Goal: Task Accomplishment & Management: Use online tool/utility

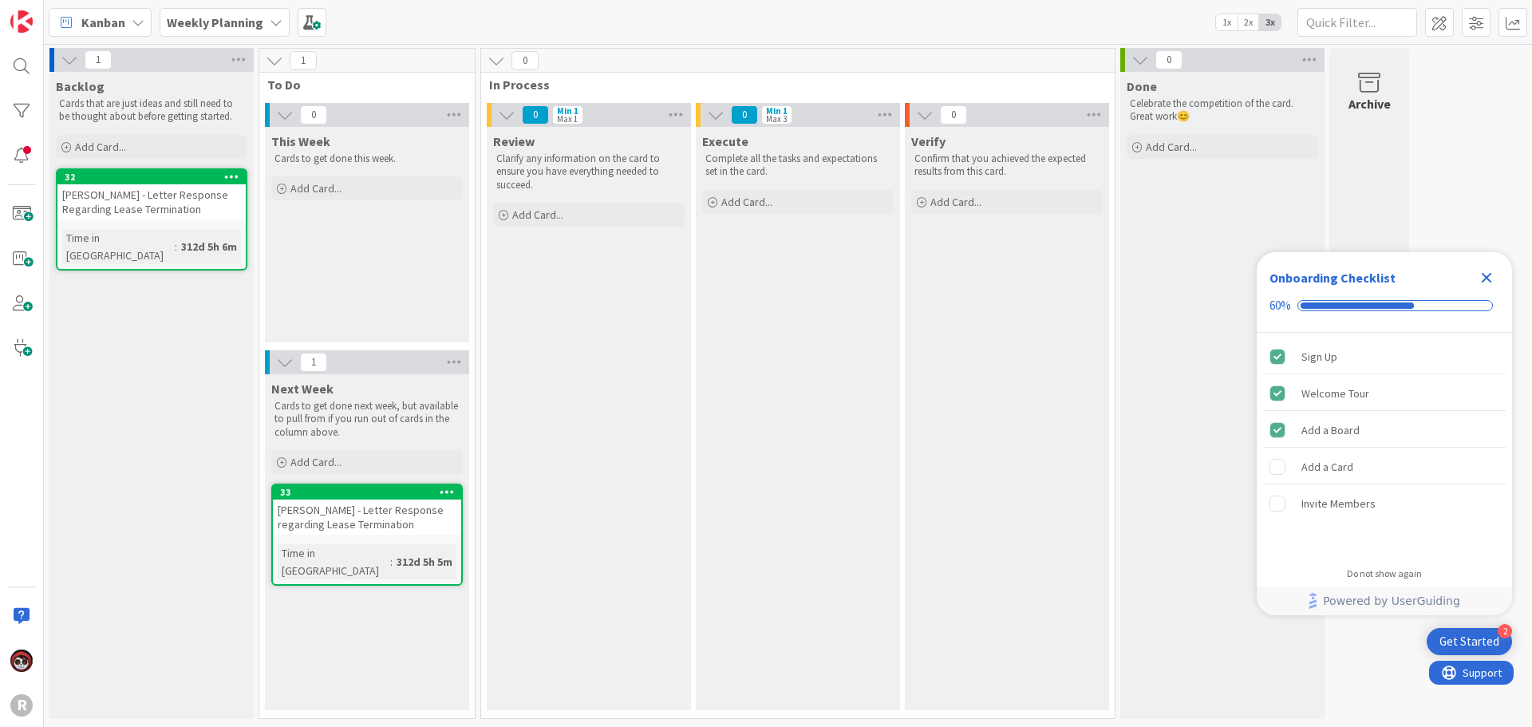
click at [255, 28] on b "Weekly Planning" at bounding box center [215, 22] width 97 height 16
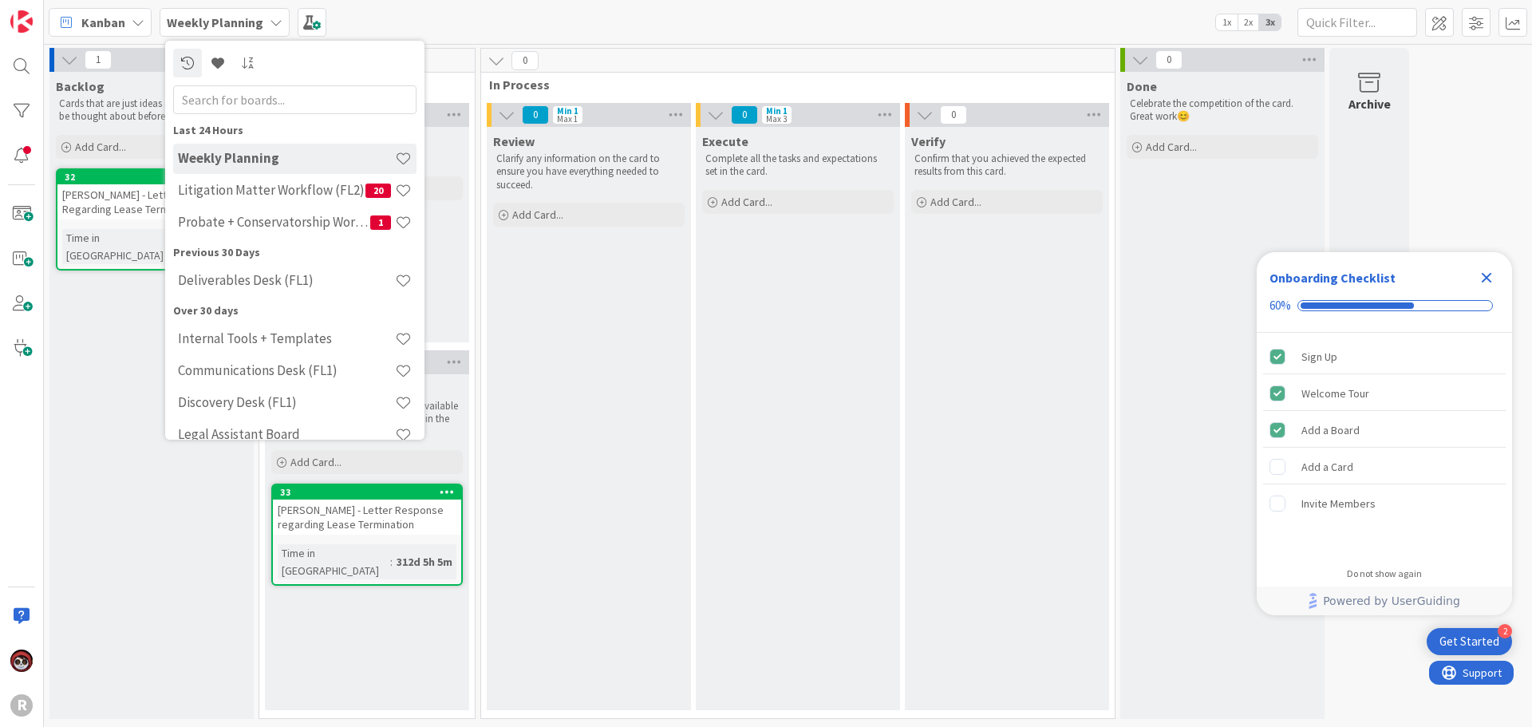
click at [103, 16] on span "Kanban" at bounding box center [103, 22] width 44 height 19
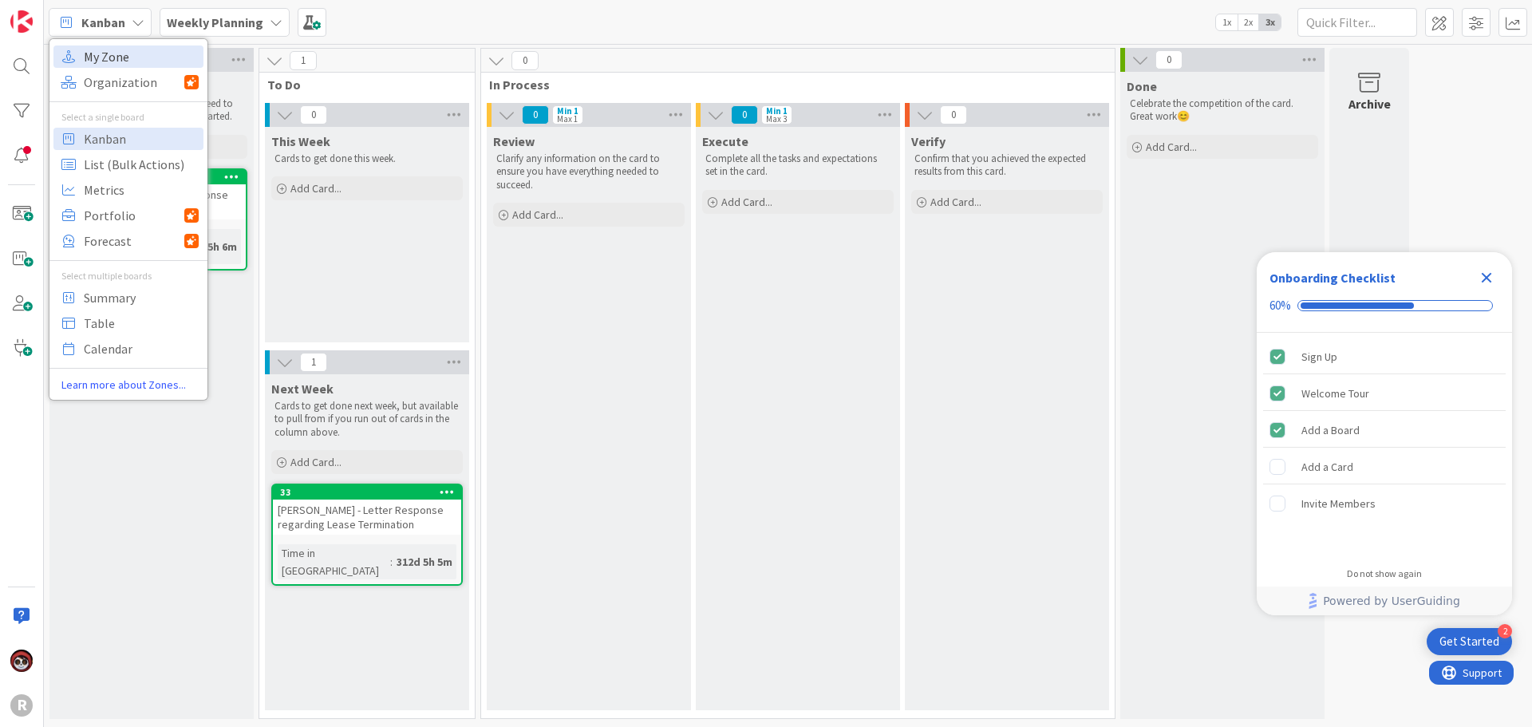
click at [98, 60] on span "My Zone" at bounding box center [141, 57] width 115 height 24
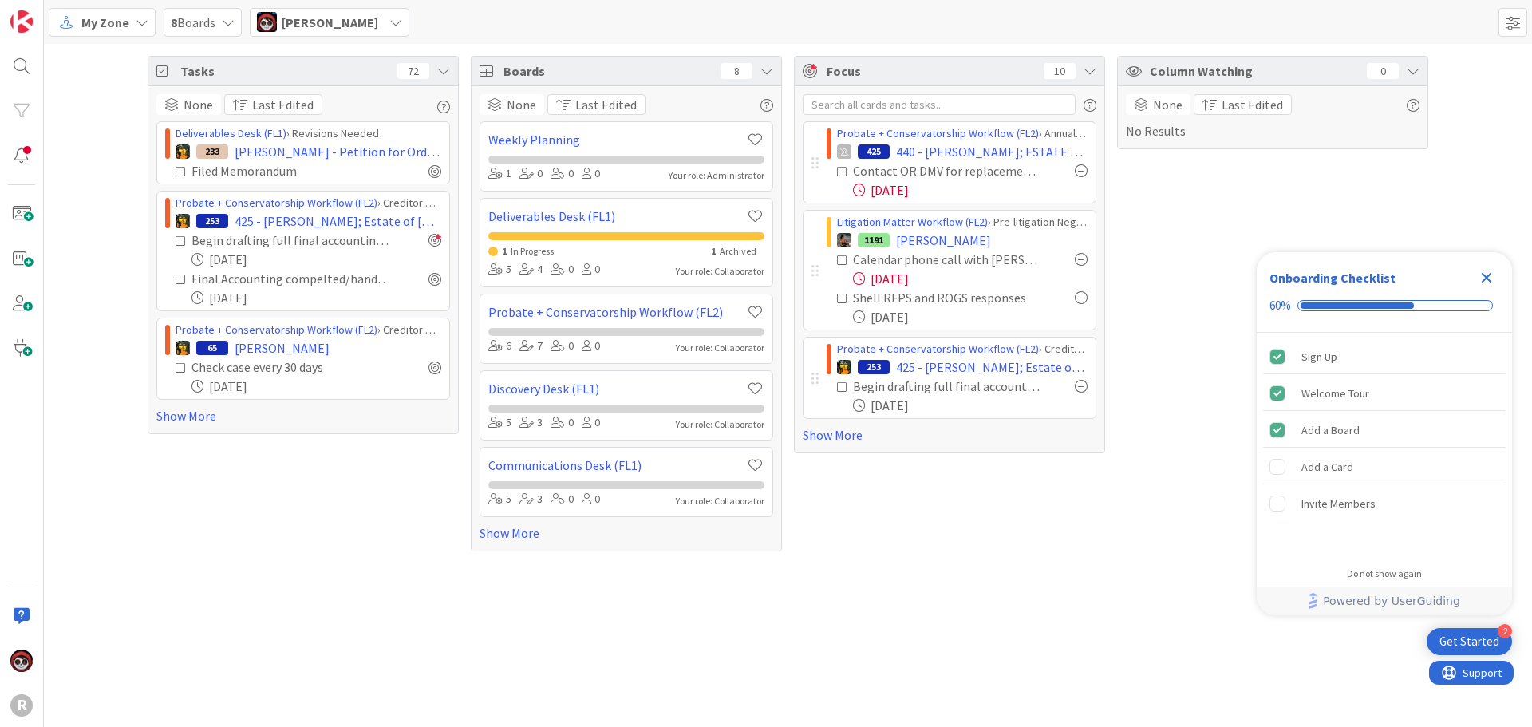
click at [1492, 276] on icon "Close Checklist" at bounding box center [1486, 277] width 19 height 19
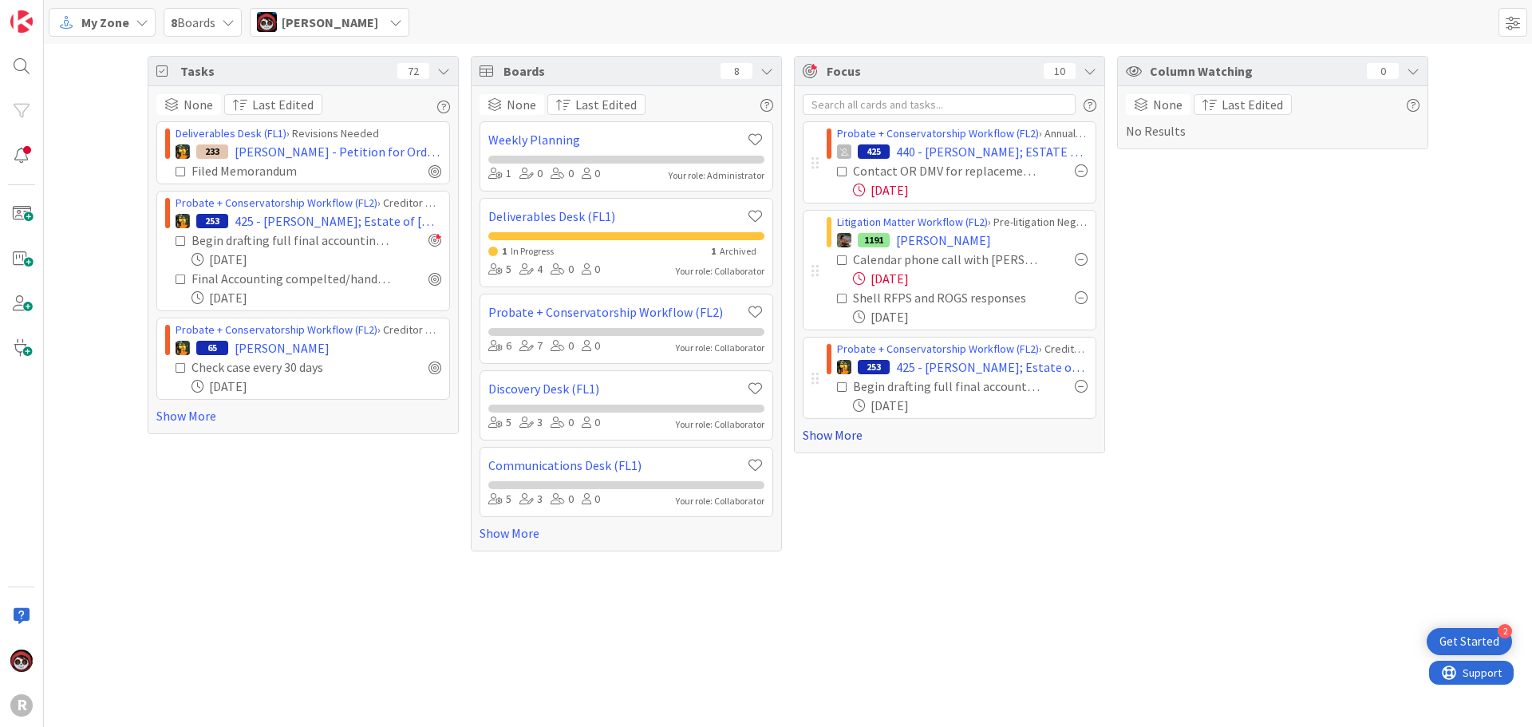
click at [833, 436] on link "Show More" at bounding box center [949, 434] width 294 height 19
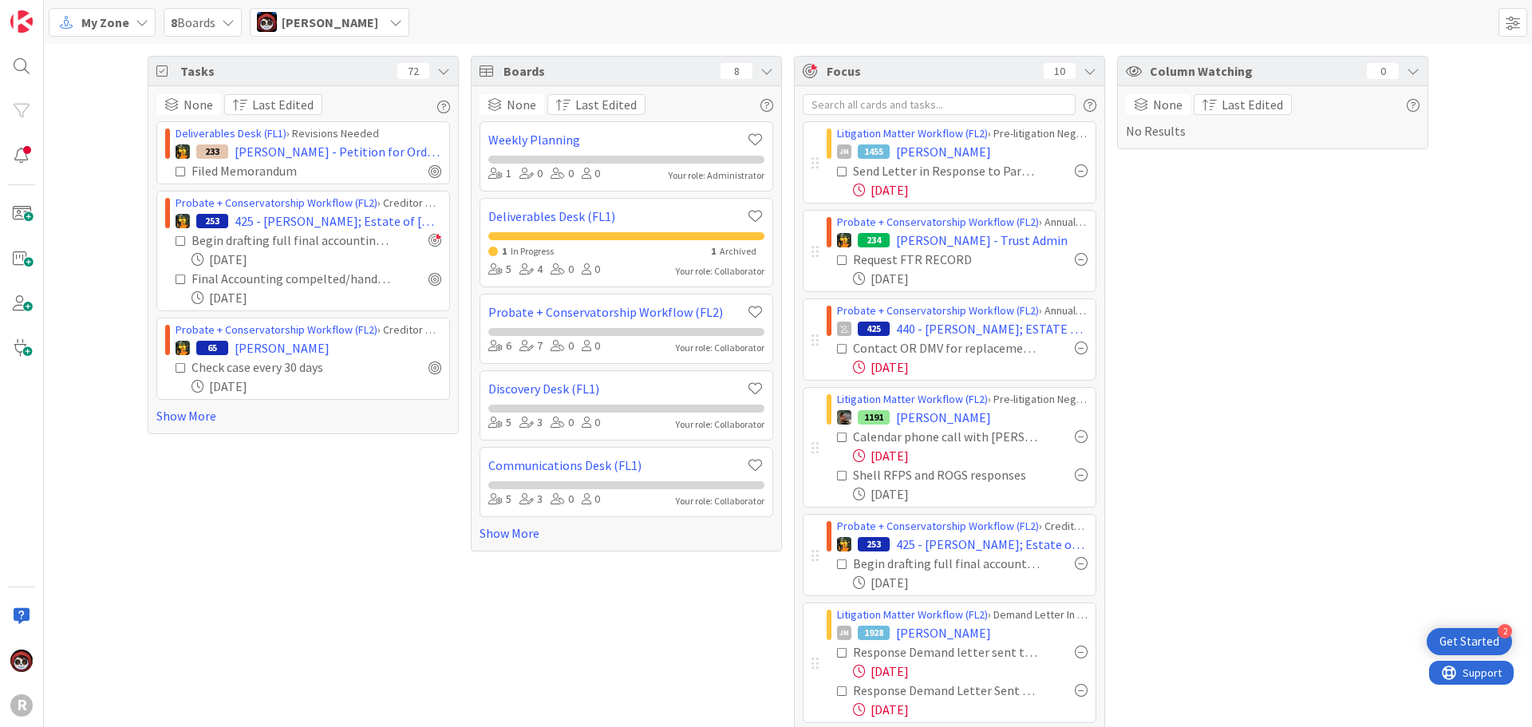
click at [97, 28] on span "My Zone" at bounding box center [105, 22] width 48 height 19
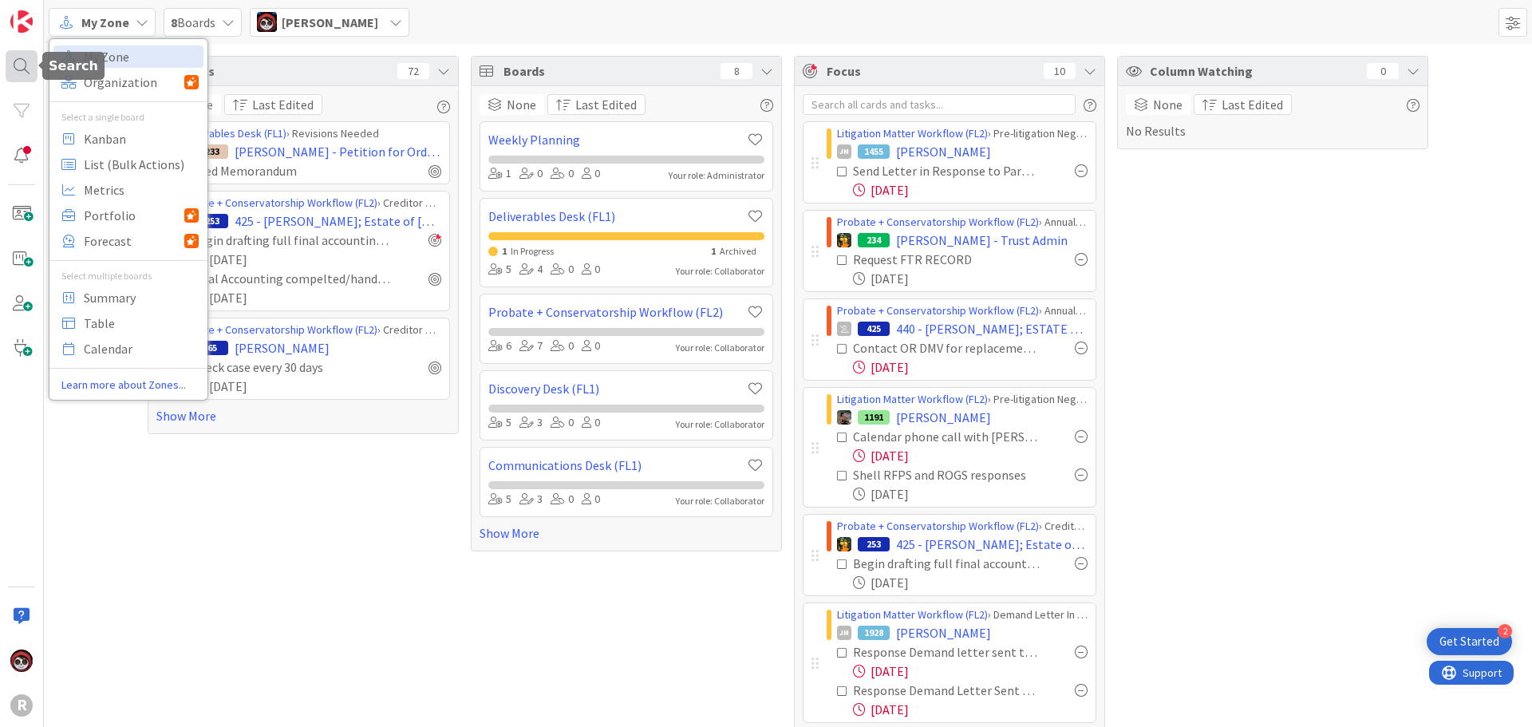
click at [30, 66] on div at bounding box center [22, 66] width 32 height 32
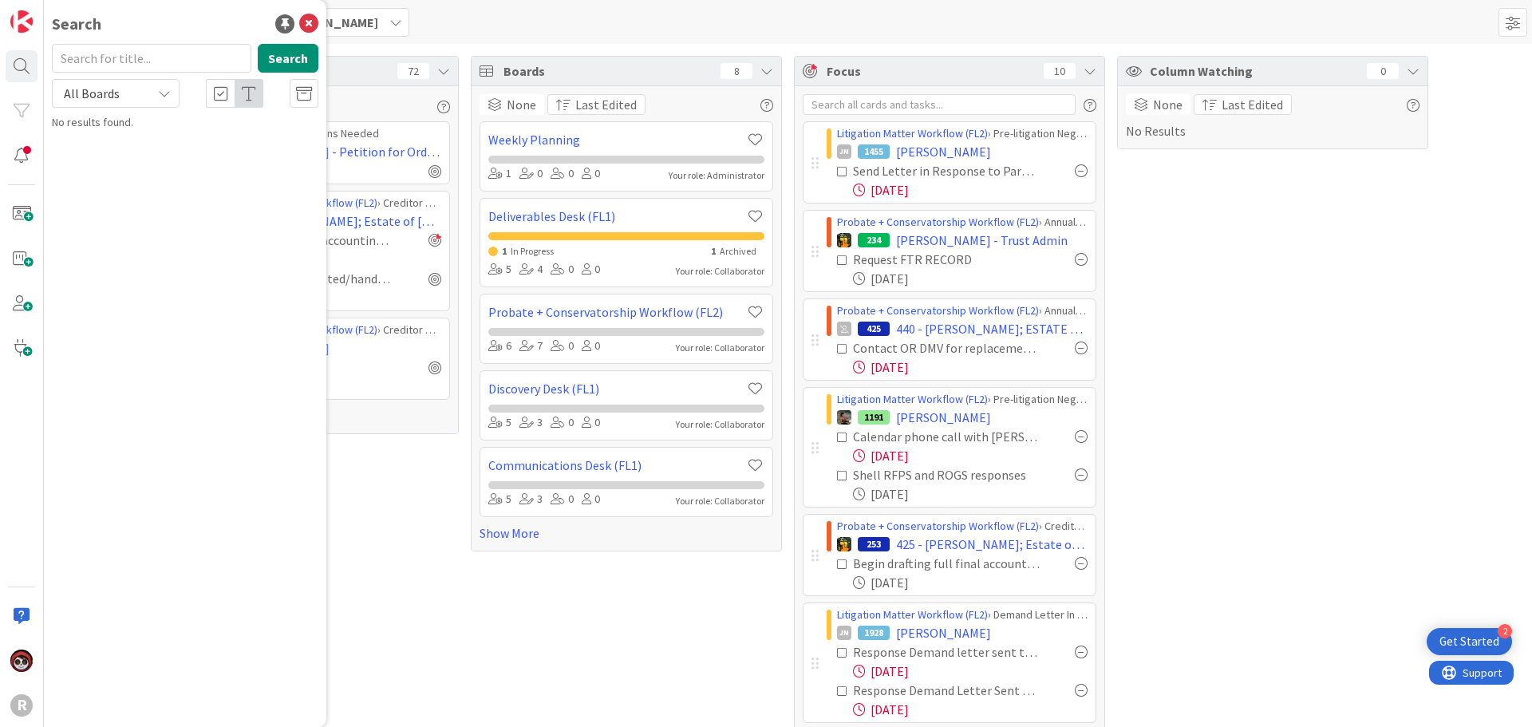
click at [94, 58] on input "text" at bounding box center [151, 58] width 199 height 29
type input "dunsire"
click at [126, 133] on div "Probate + Conservatorship Workflow (FL2) › Petition Queue" at bounding box center [196, 132] width 244 height 29
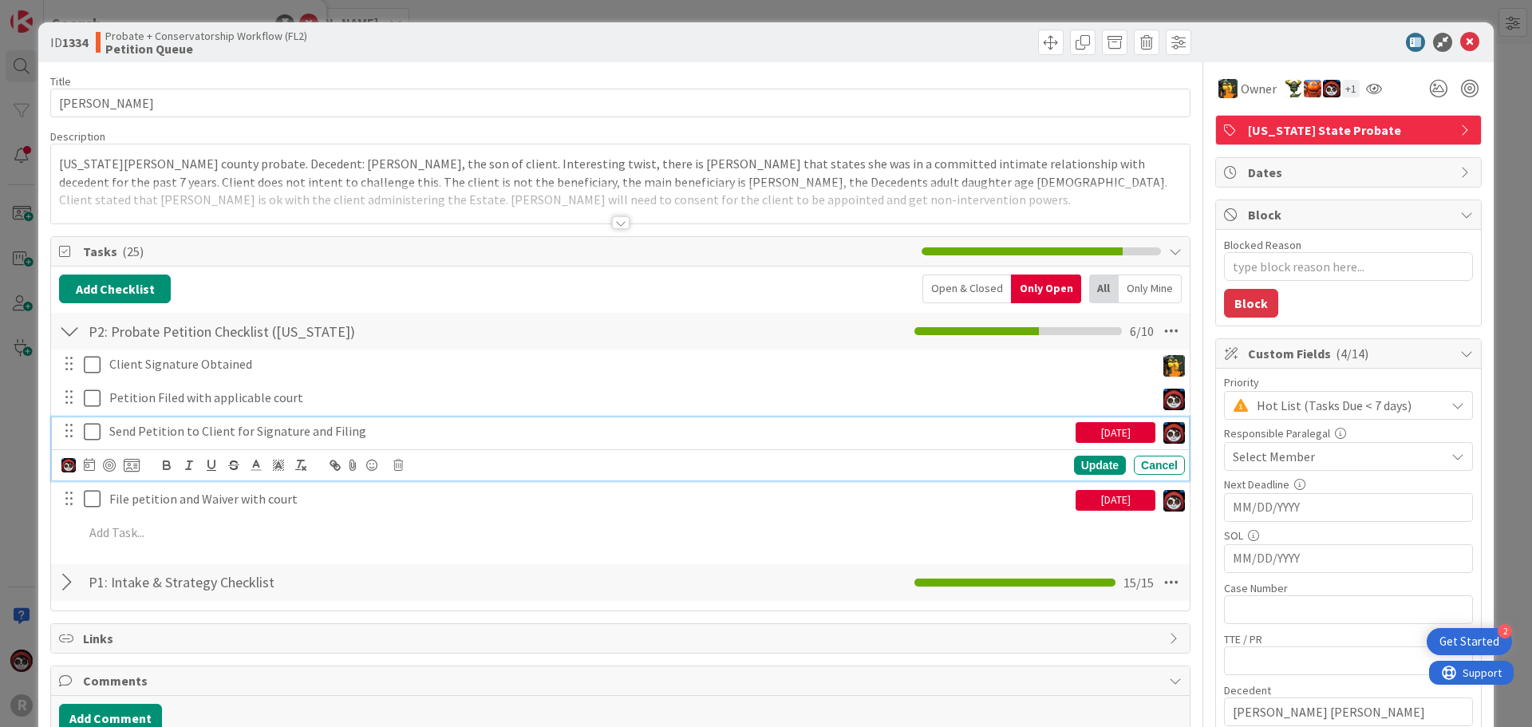
click at [228, 432] on p "Send Petition to Client for Signature and Filing" at bounding box center [589, 431] width 960 height 18
click at [105, 463] on div at bounding box center [109, 465] width 13 height 13
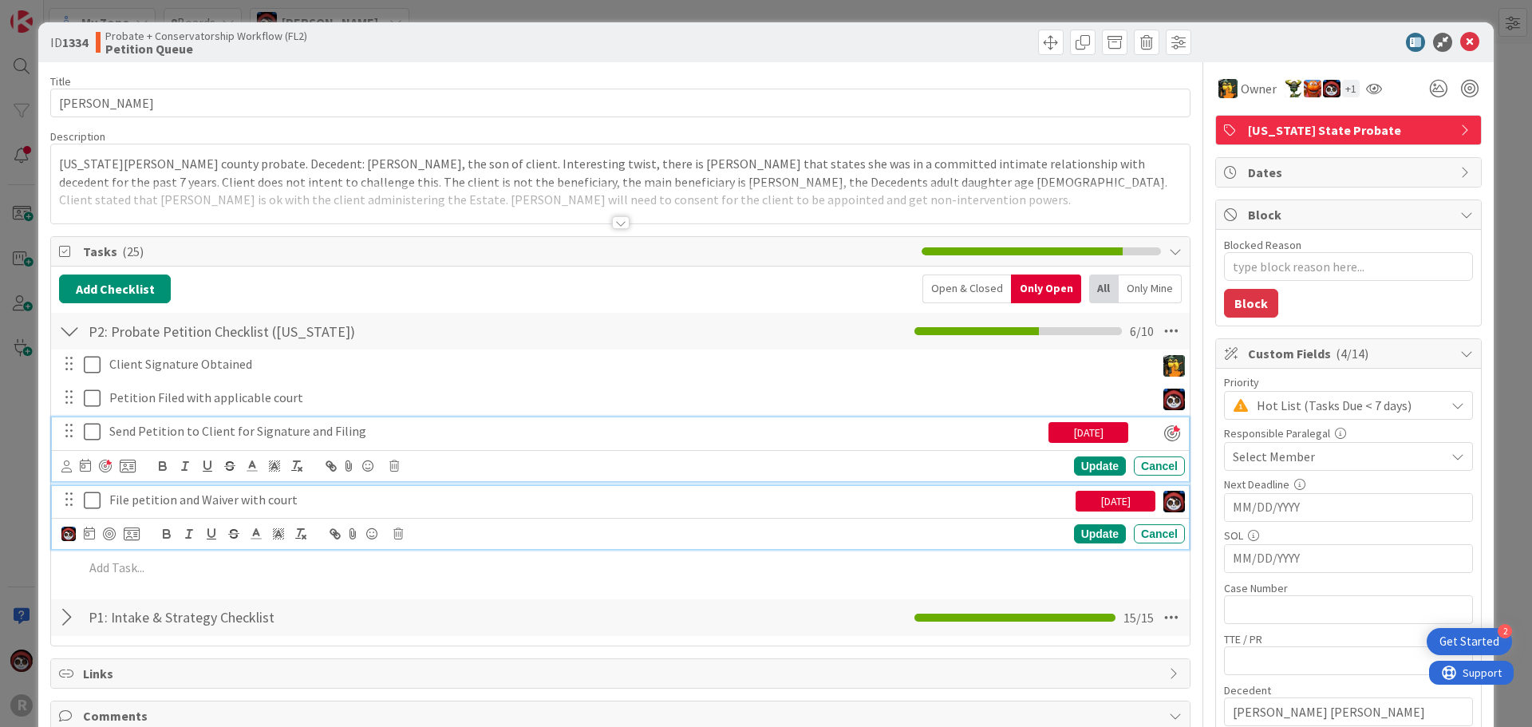
click at [213, 503] on p "File petition and Waiver with court" at bounding box center [589, 500] width 960 height 18
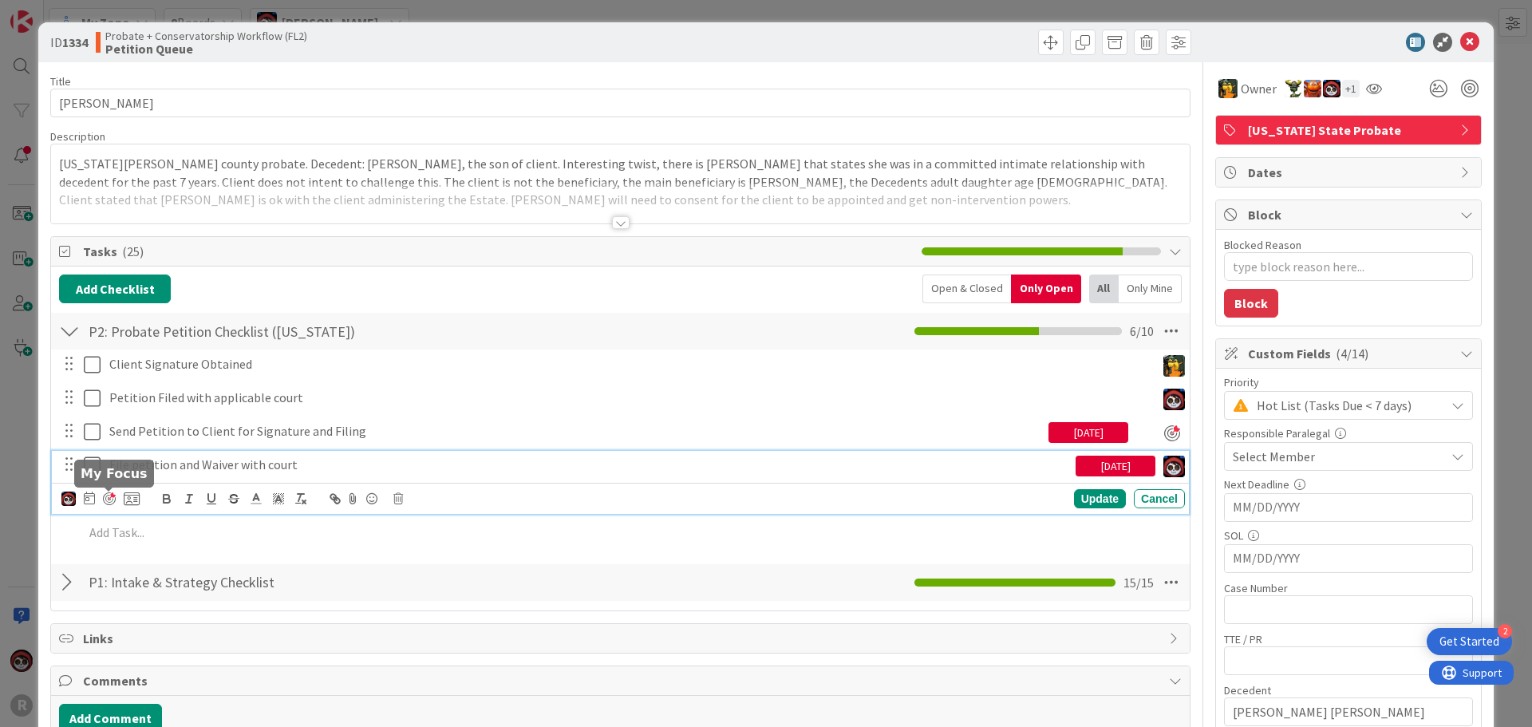
click at [108, 499] on div at bounding box center [109, 498] width 13 height 13
type textarea "x"
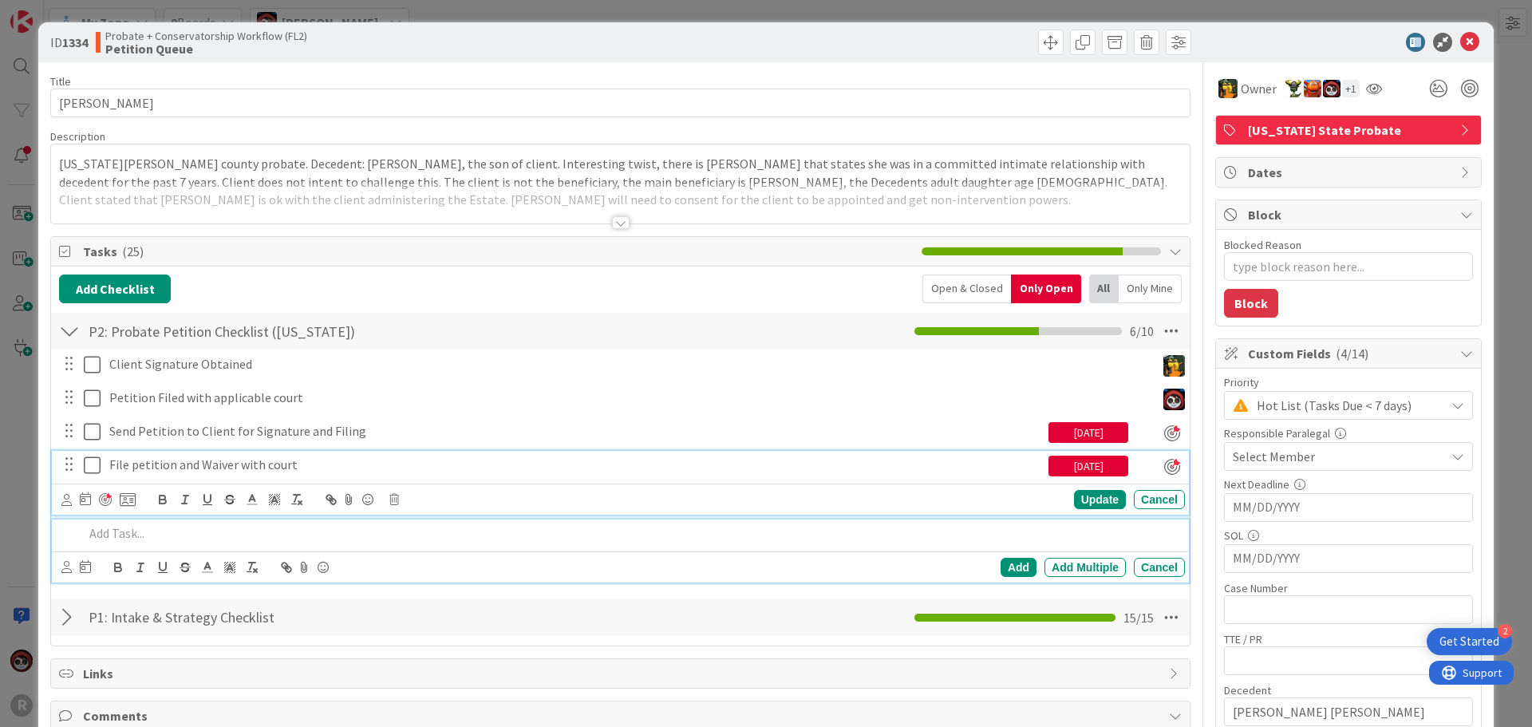
click at [253, 544] on div at bounding box center [630, 533] width 1107 height 28
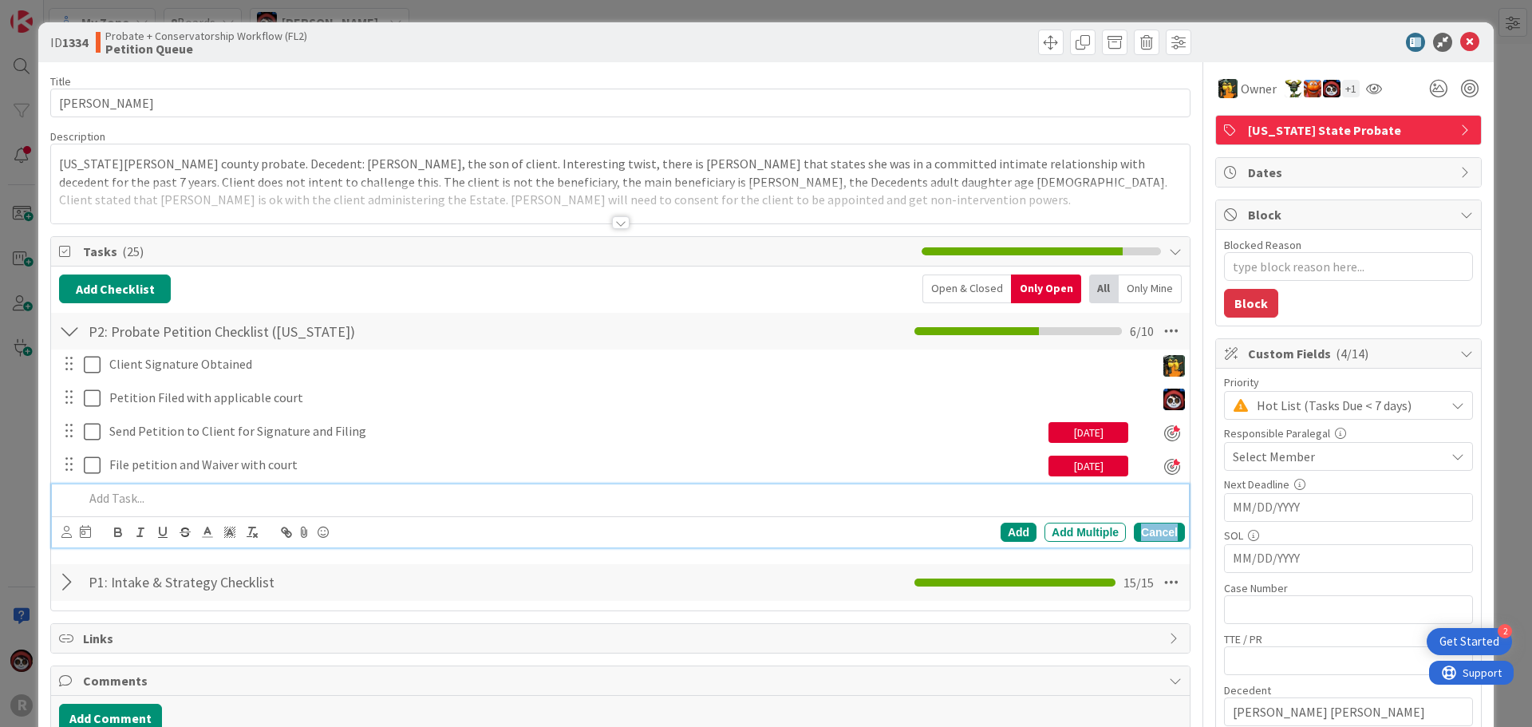
click at [1159, 532] on div "Cancel" at bounding box center [1159, 531] width 51 height 19
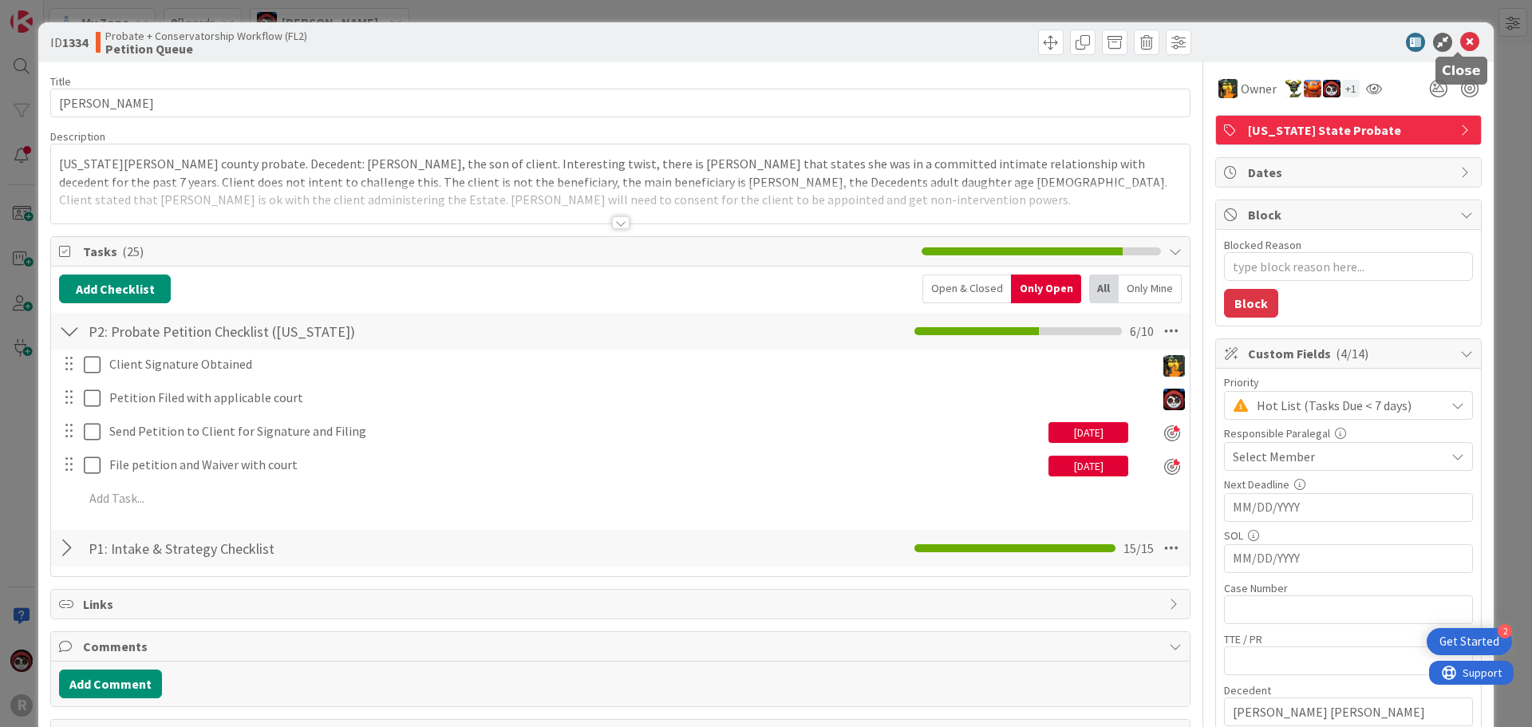
click at [1462, 38] on icon at bounding box center [1469, 42] width 19 height 19
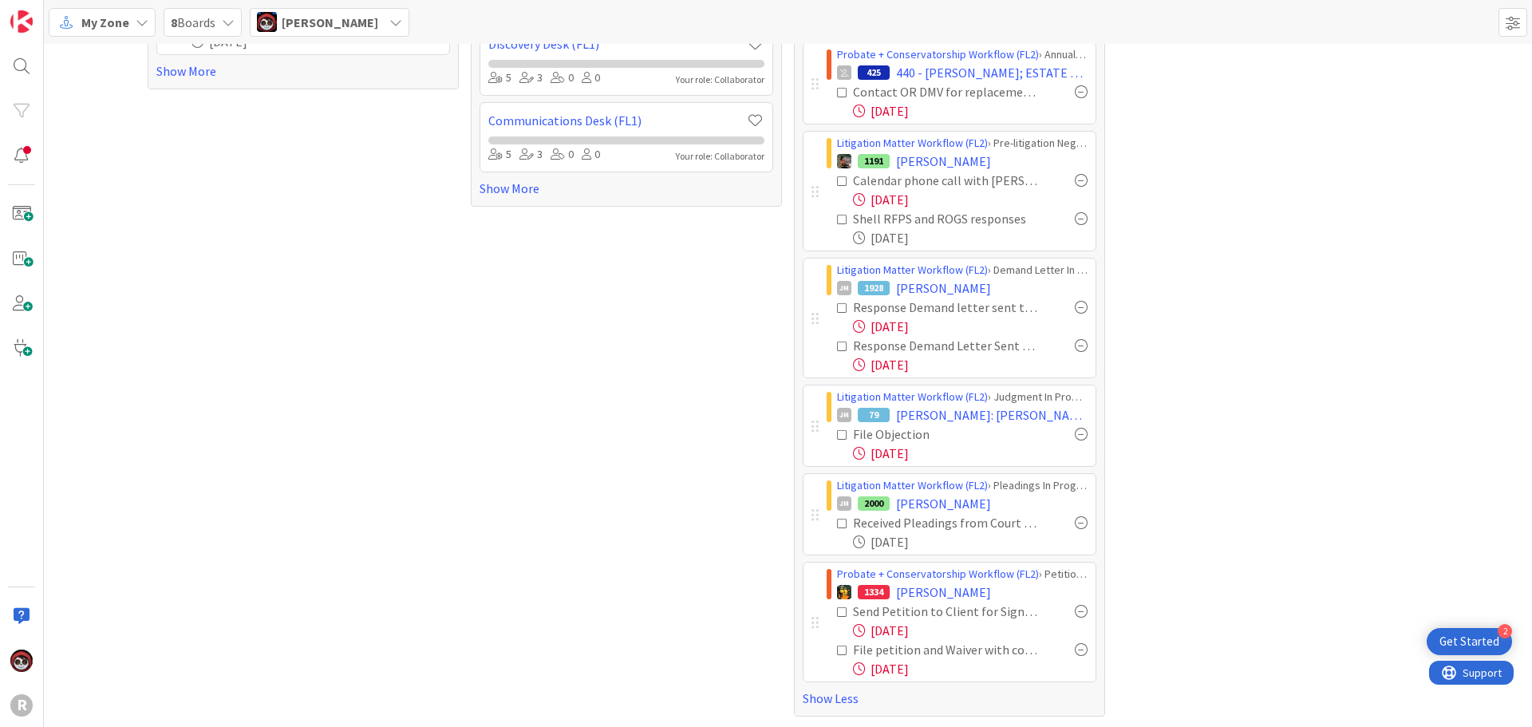
scroll to position [346, 0]
